Goal: Information Seeking & Learning: Learn about a topic

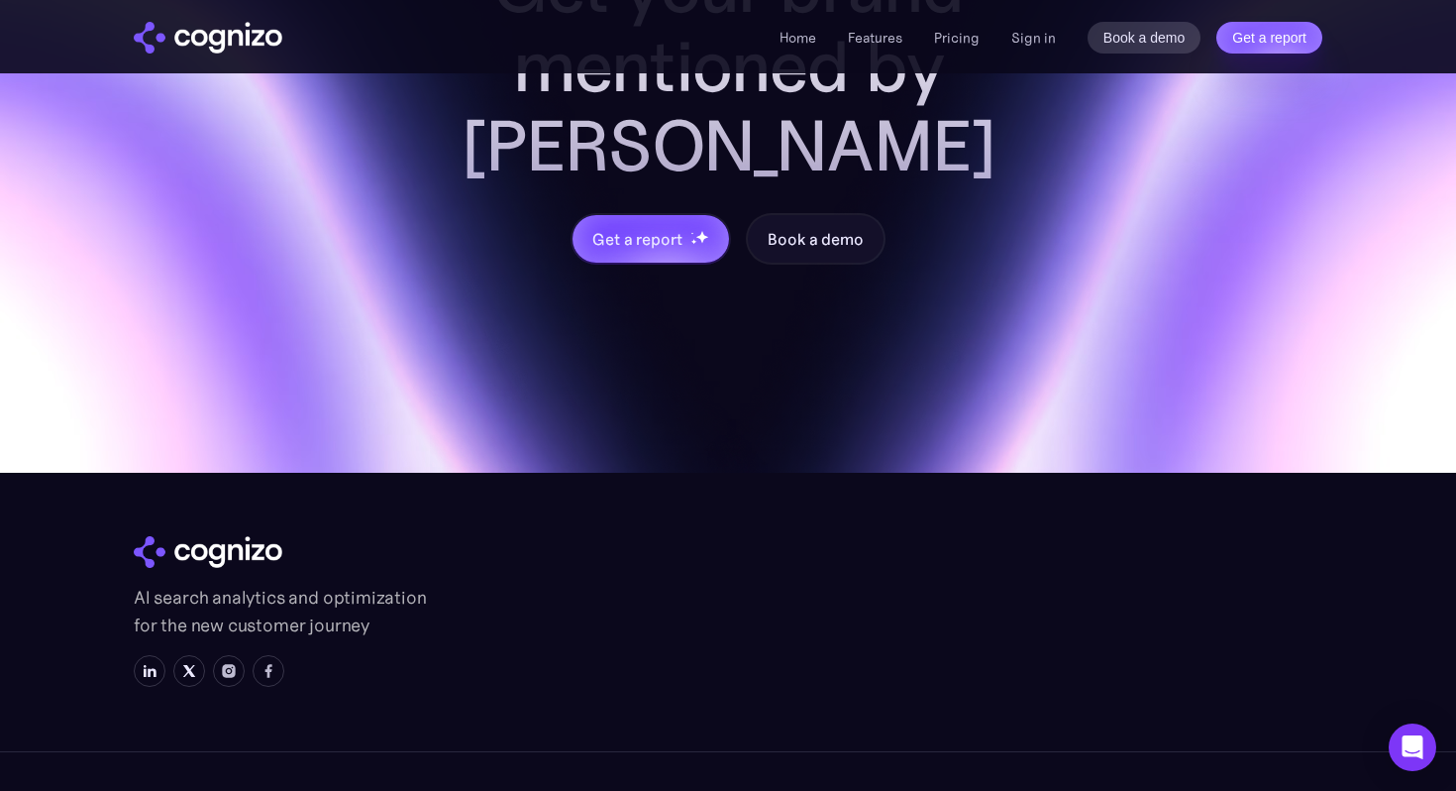
scroll to position [7938, 0]
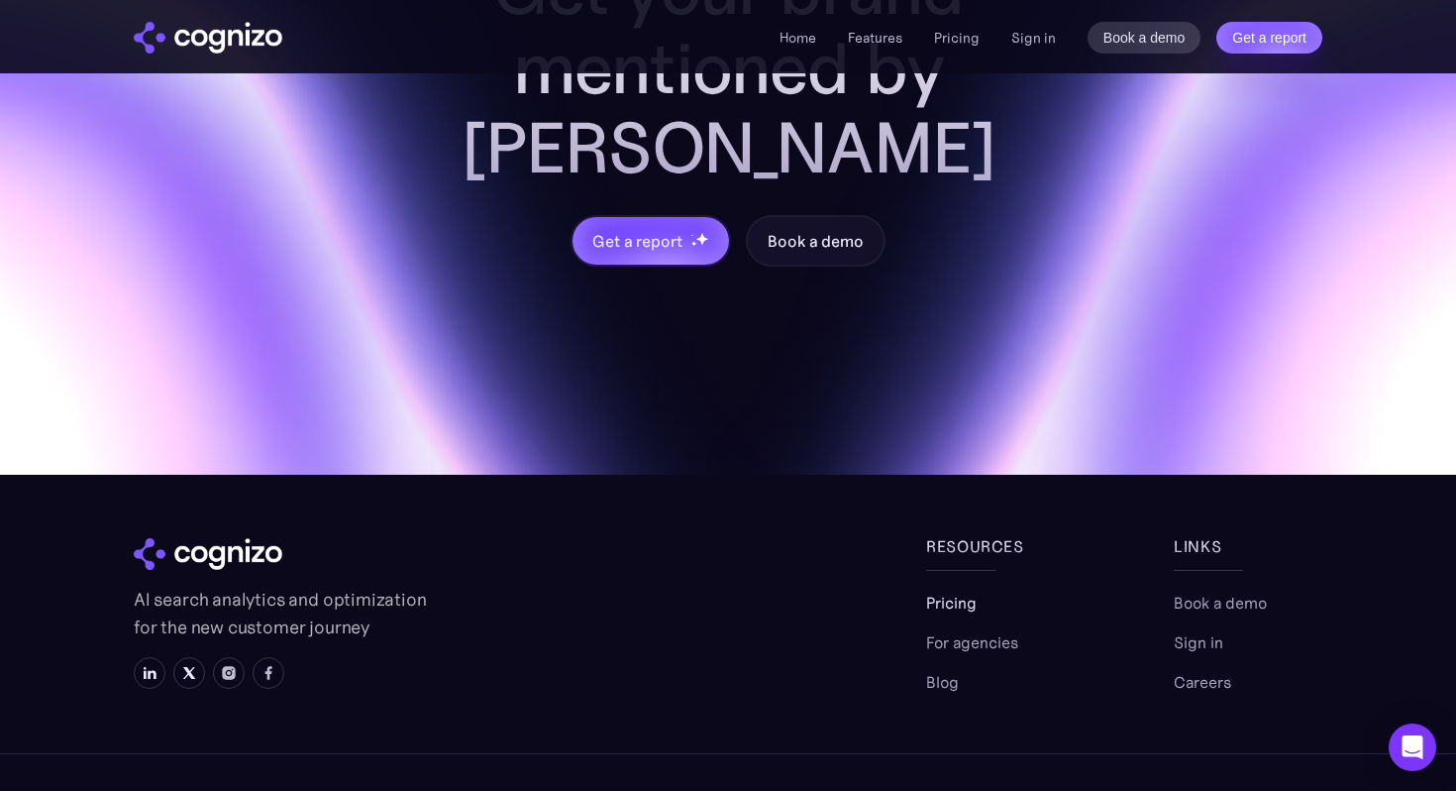
click at [956, 590] on link "Pricing" at bounding box center [951, 602] width 51 height 24
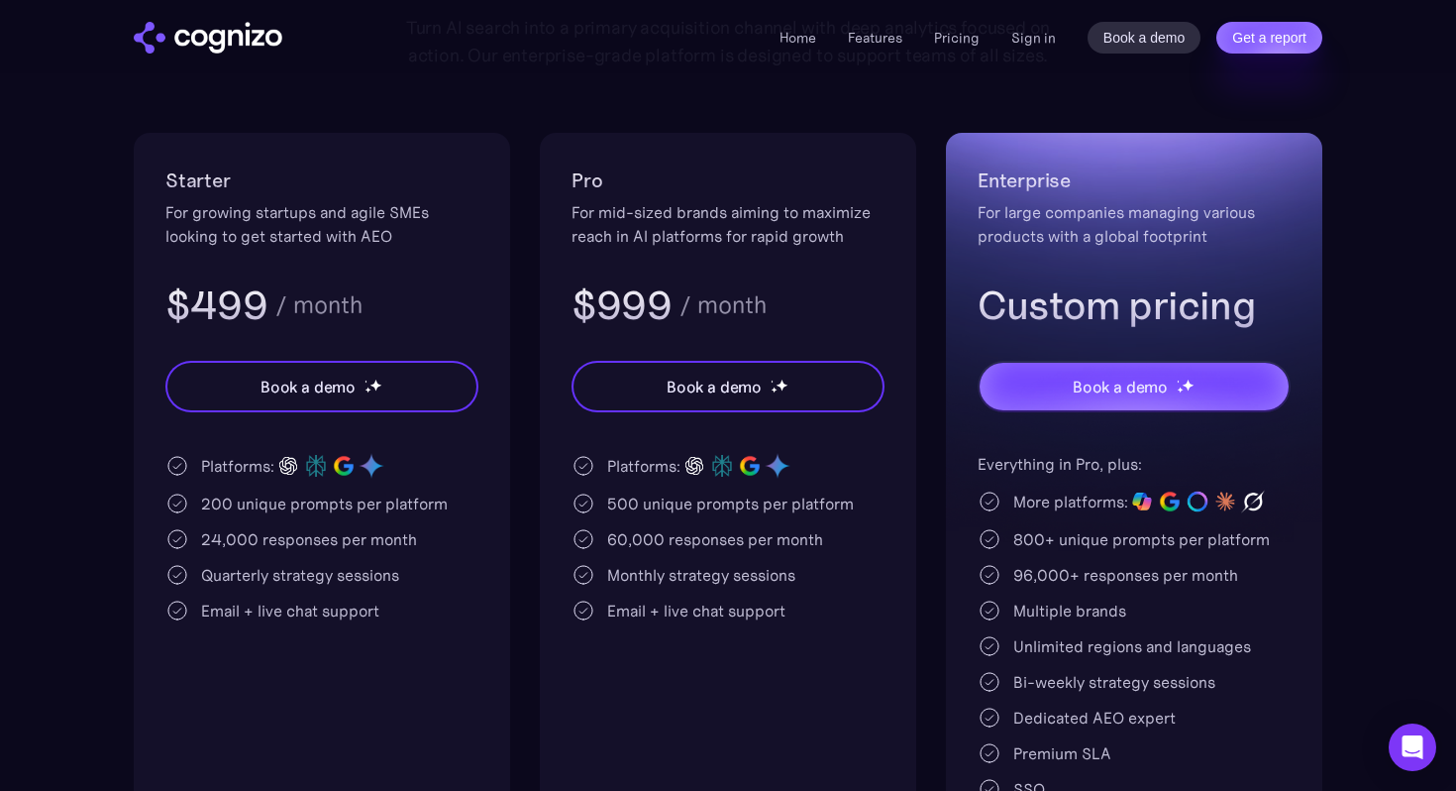
scroll to position [319, 0]
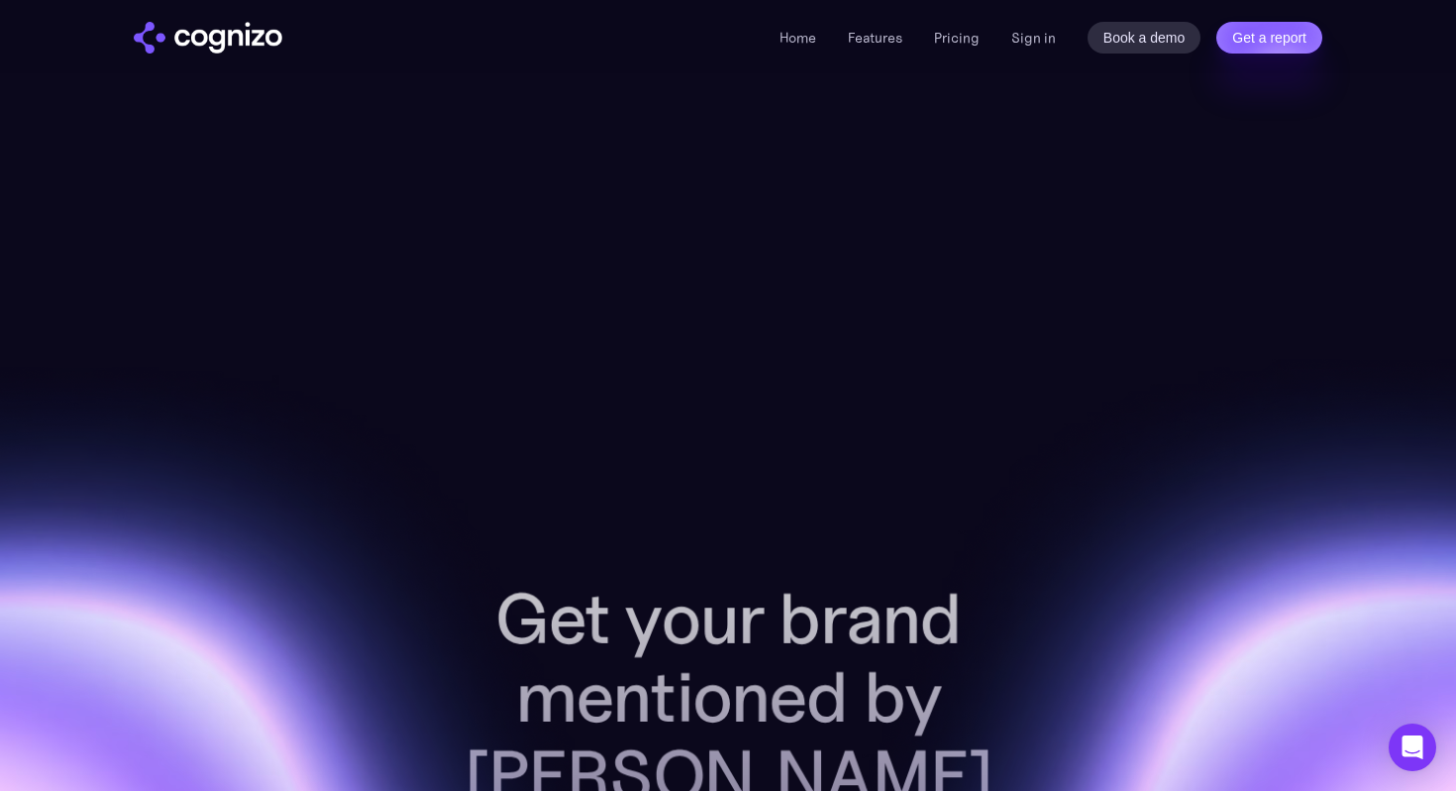
scroll to position [7312, 0]
